Goal: Transaction & Acquisition: Purchase product/service

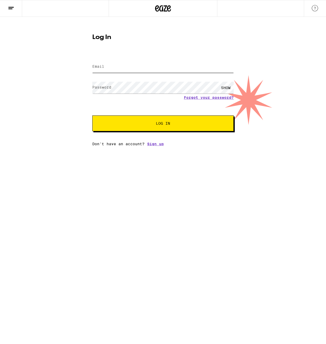
type input "m.kehlet13@gmail.com"
click at [142, 130] on button "Log In" at bounding box center [162, 124] width 141 height 16
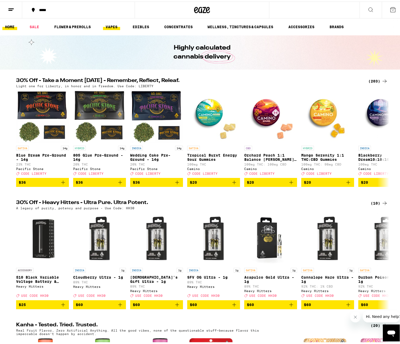
click at [103, 26] on link "VAPES" at bounding box center [111, 25] width 17 height 6
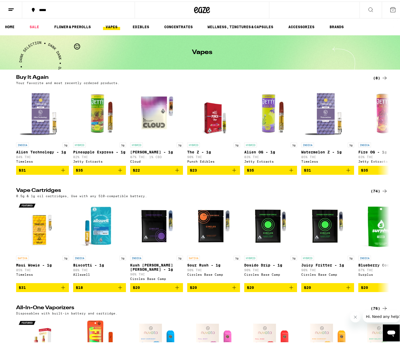
click at [326, 191] on div "(74)" at bounding box center [378, 189] width 17 height 6
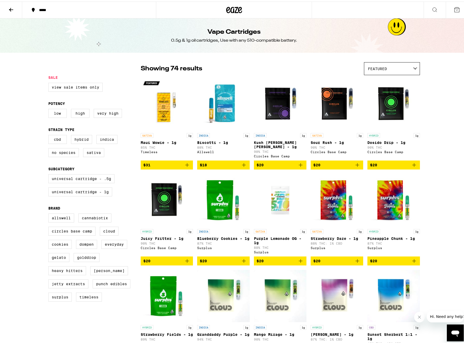
click at [326, 72] on div "Featured" at bounding box center [391, 67] width 55 height 12
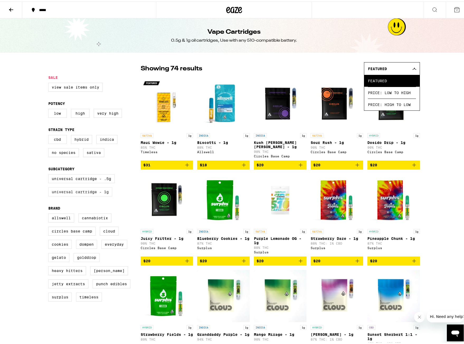
click at [94, 195] on label "Universal Cartridge - 1g" at bounding box center [80, 190] width 64 height 9
click at [50, 174] on input "Universal Cartridge - 1g" at bounding box center [49, 174] width 0 height 0
click at [101, 195] on label "Universal Cartridge - 1g" at bounding box center [80, 190] width 64 height 9
click at [50, 174] on input "Universal Cartridge - 1g" at bounding box center [49, 174] width 0 height 0
click at [101, 195] on label "Universal Cartridge - 1g" at bounding box center [80, 190] width 64 height 9
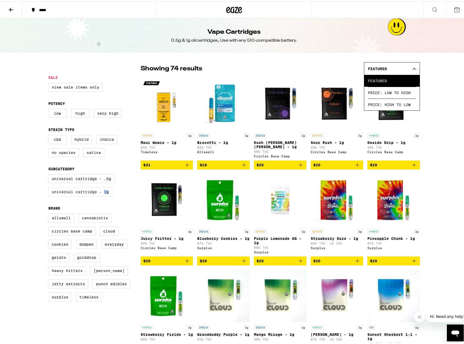
click at [50, 174] on input "Universal Cartridge - 1g" at bounding box center [49, 174] width 0 height 0
checkbox input "true"
click at [326, 68] on icon at bounding box center [414, 67] width 4 height 2
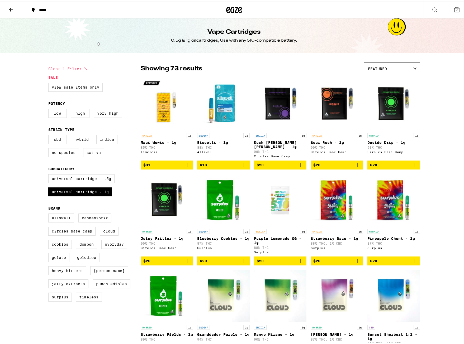
click at [12, 8] on icon at bounding box center [11, 8] width 4 height 4
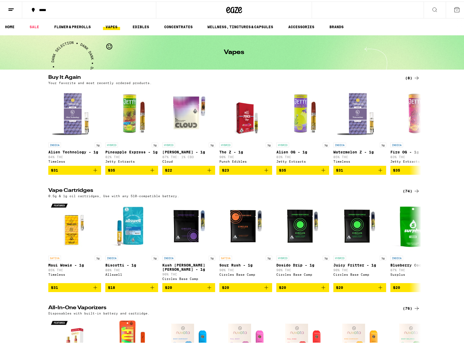
click at [42, 10] on div "*****" at bounding box center [91, 9] width 111 height 4
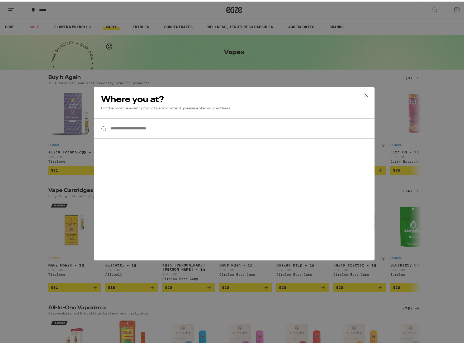
click at [140, 130] on input "**********" at bounding box center [234, 127] width 281 height 20
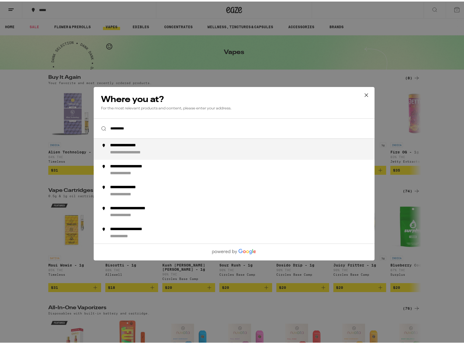
click at [139, 144] on div "**********" at bounding box center [132, 144] width 44 height 6
type input "**********"
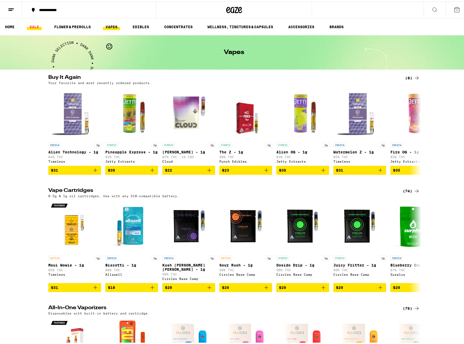
click at [36, 25] on link "SALE" at bounding box center [34, 25] width 15 height 6
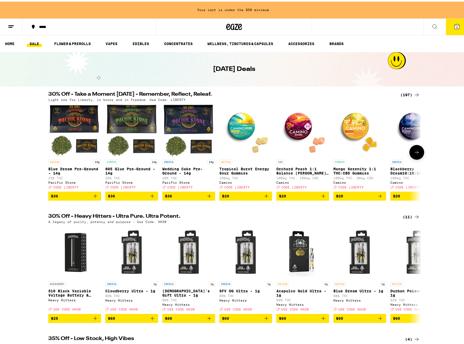
click at [224, 197] on span "$20" at bounding box center [225, 195] width 7 height 4
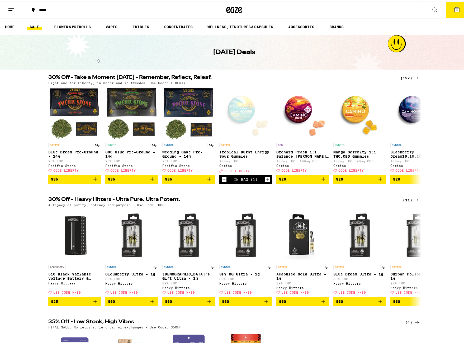
click at [448, 11] on button "3" at bounding box center [457, 8] width 22 height 16
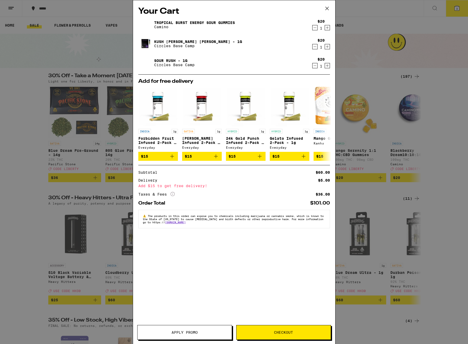
click at [192, 330] on button "Apply Promo" at bounding box center [184, 332] width 95 height 15
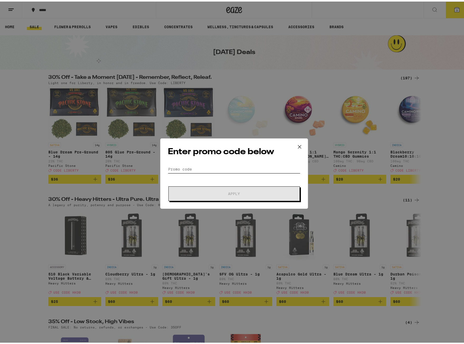
click at [195, 165] on input "Promo Code" at bounding box center [234, 168] width 132 height 8
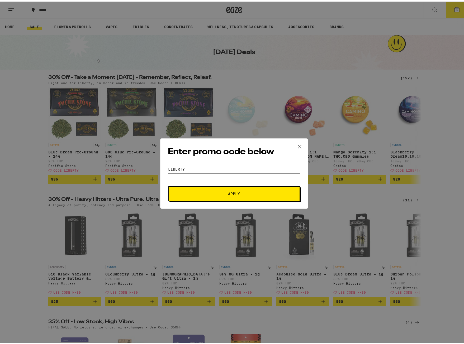
type input "liberty"
click at [203, 192] on span "Apply" at bounding box center [233, 192] width 95 height 4
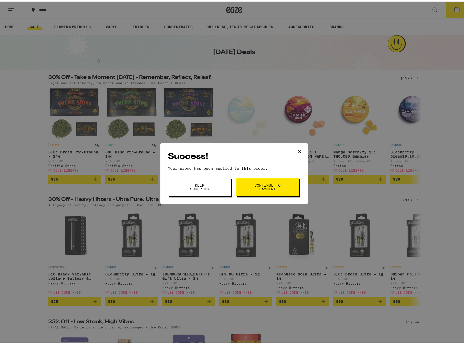
click at [267, 178] on button "Continue to payment" at bounding box center [267, 185] width 63 height 18
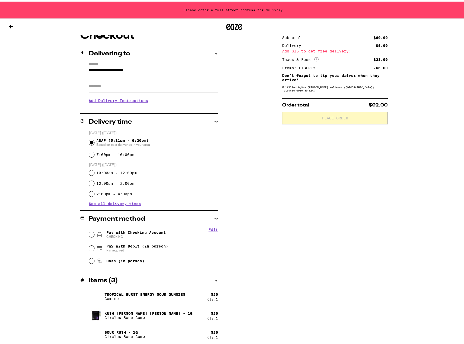
scroll to position [52, 0]
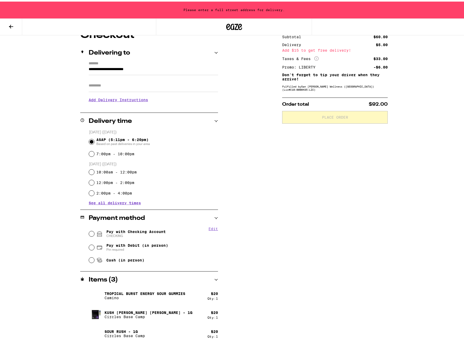
click at [116, 233] on span "Pay with Checking Account CHECKING" at bounding box center [135, 232] width 59 height 8
click at [94, 233] on input "Pay with Checking Account CHECKING" at bounding box center [91, 232] width 5 height 5
radio input "true"
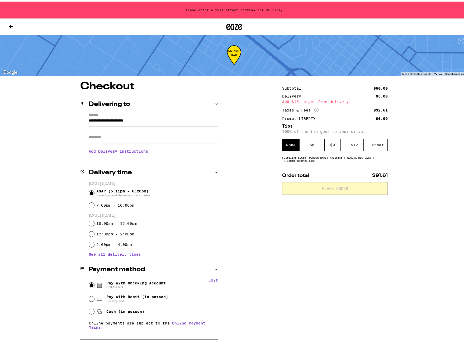
scroll to position [0, 0]
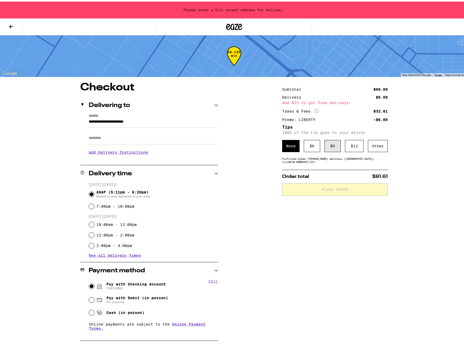
click at [329, 147] on div "$ 9" at bounding box center [332, 144] width 16 height 12
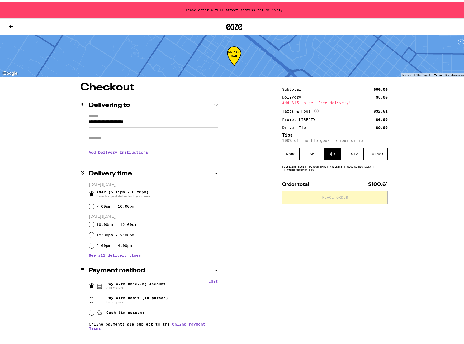
click at [148, 121] on input "**********" at bounding box center [153, 121] width 129 height 9
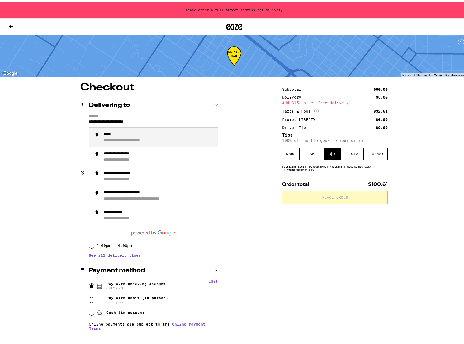
drag, startPoint x: 161, startPoint y: 121, endPoint x: 58, endPoint y: 118, distance: 103.2
click at [59, 119] on div "**********" at bounding box center [234, 247] width 380 height 333
click at [131, 136] on div "**********" at bounding box center [159, 136] width 110 height 11
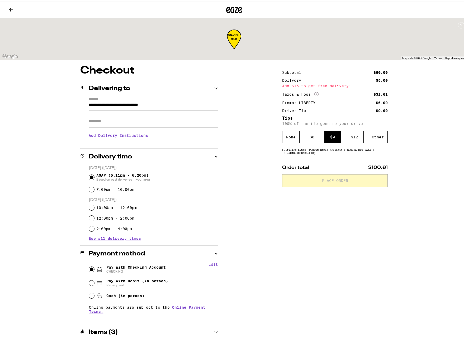
type input "**********"
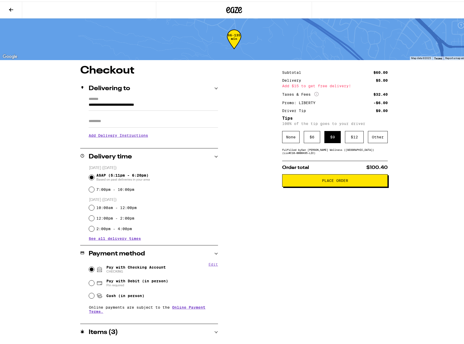
drag, startPoint x: 338, startPoint y: 179, endPoint x: 282, endPoint y: 204, distance: 61.3
click at [282, 204] on div "Subtotal $60.00 Delivery $5.00 Add $15 to get free delivery! Taxes & Fees More …" at bounding box center [335, 230] width 106 height 333
click at [304, 184] on button "Place Order" at bounding box center [335, 179] width 106 height 13
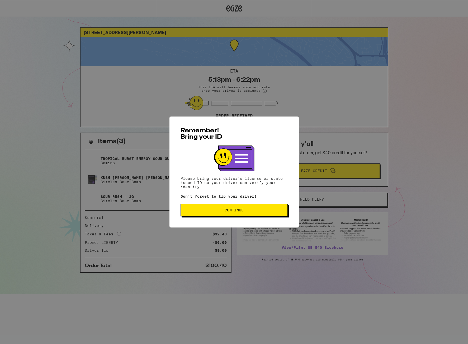
click at [223, 213] on button "Continue" at bounding box center [233, 210] width 107 height 13
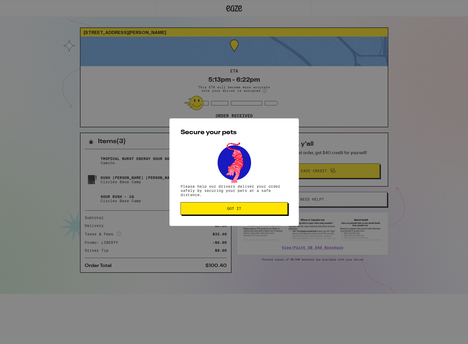
click at [228, 209] on span "Got it" at bounding box center [234, 209] width 14 height 4
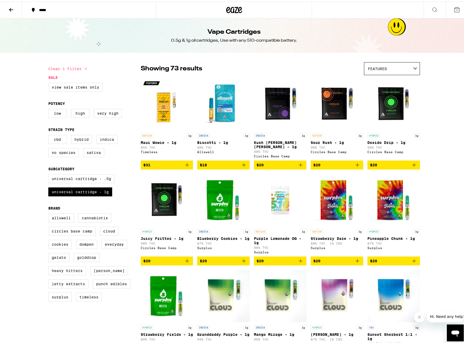
click at [324, 160] on span "$20" at bounding box center [336, 163] width 47 height 6
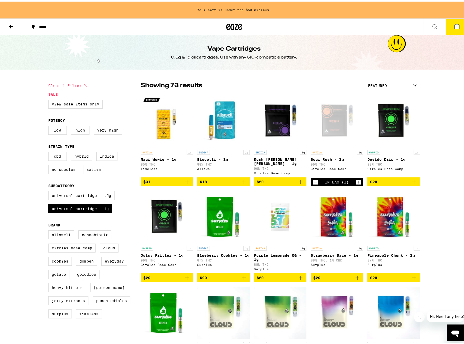
click at [267, 178] on span "$20" at bounding box center [279, 180] width 47 height 6
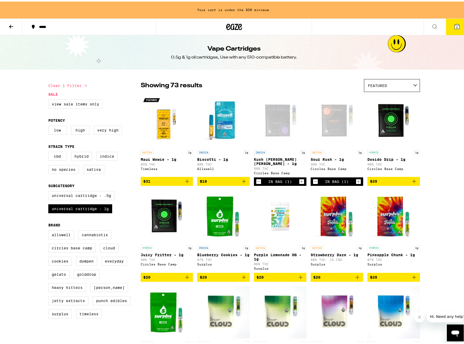
click at [456, 25] on span "2" at bounding box center [457, 25] width 2 height 3
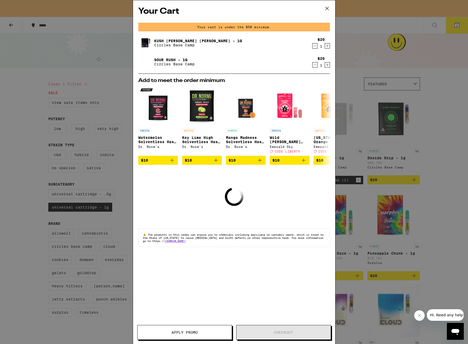
click at [328, 9] on icon at bounding box center [327, 8] width 8 height 8
